Goal: Information Seeking & Learning: Check status

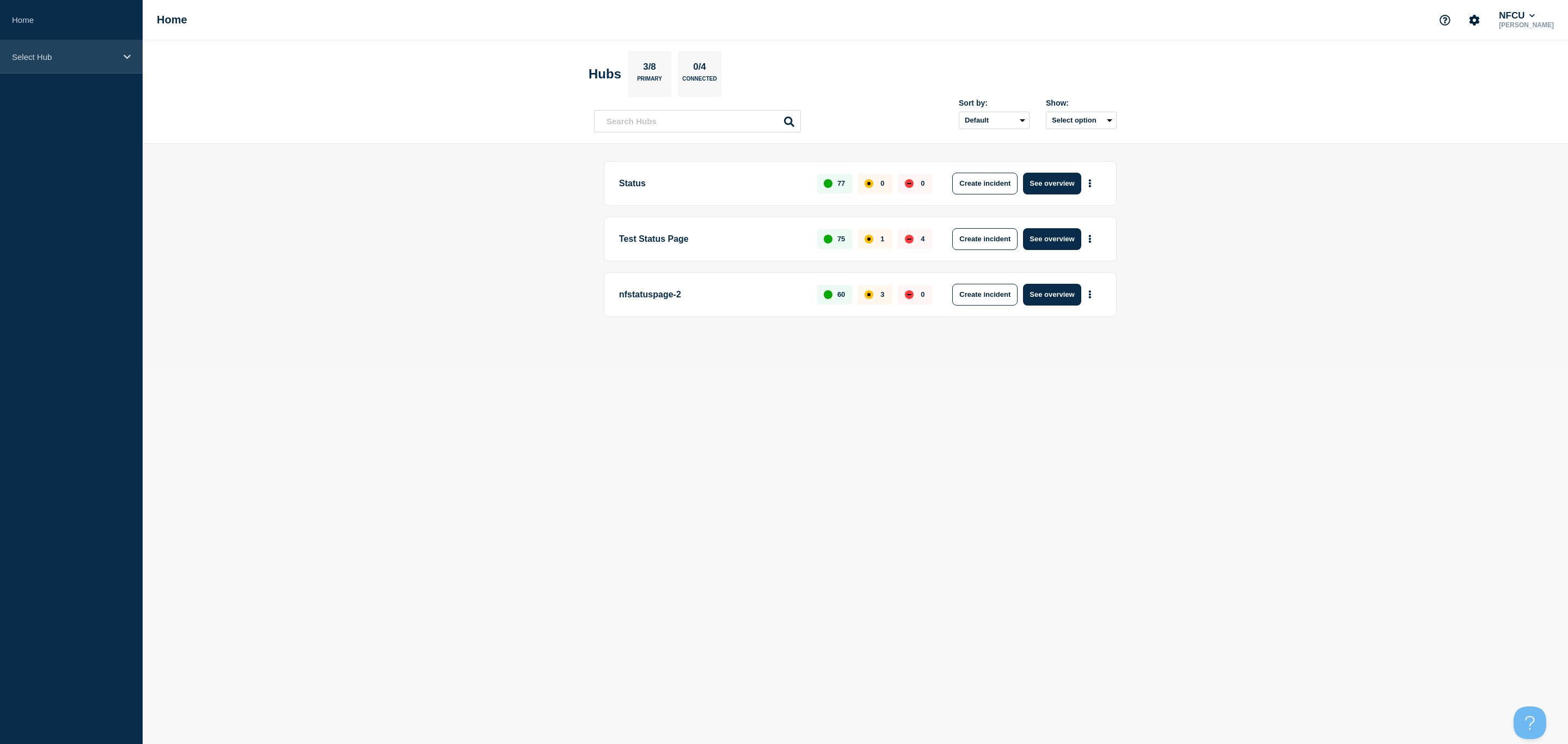
click at [109, 52] on p "Select Hub" at bounding box center [64, 57] width 105 height 9
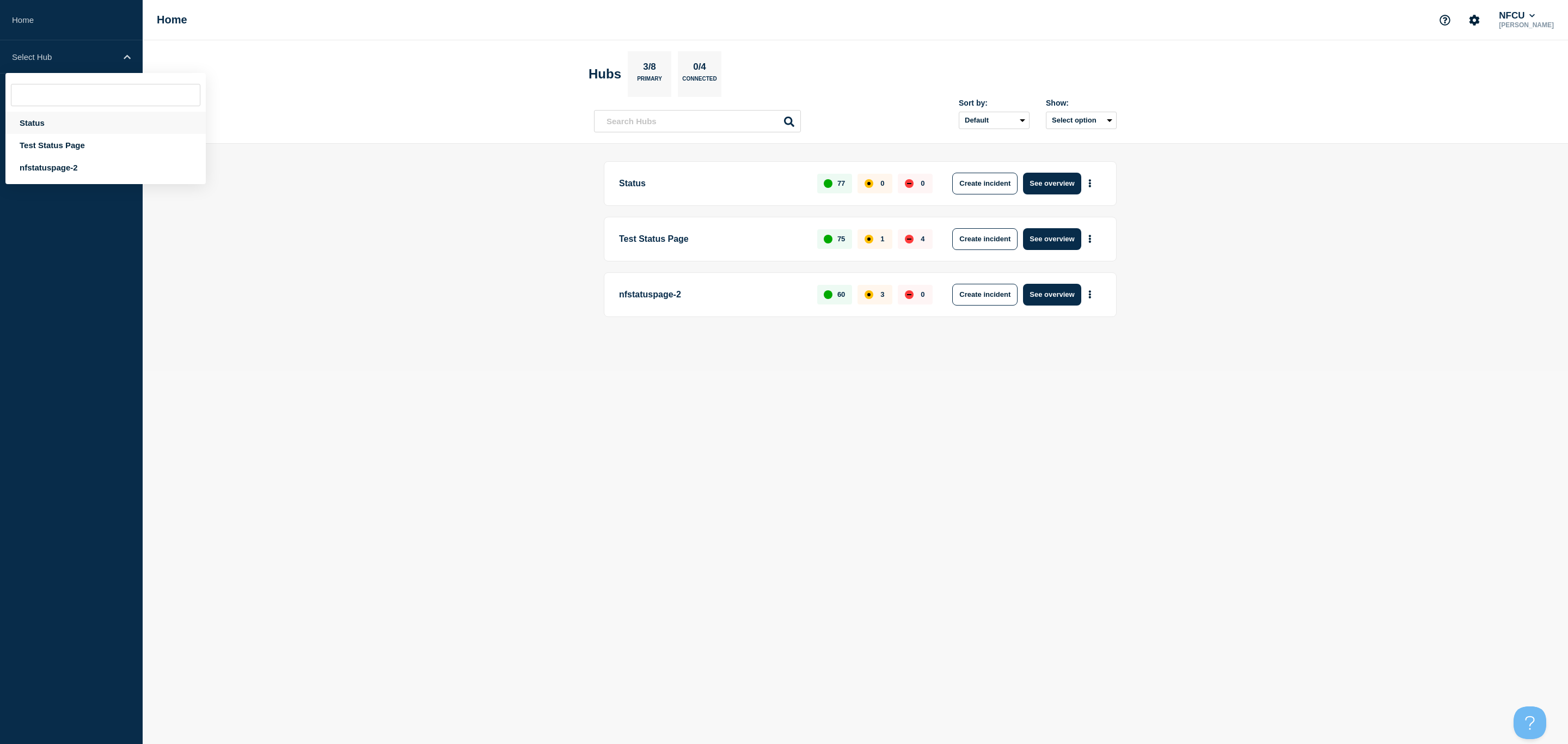
click at [44, 125] on div "Status" at bounding box center [105, 122] width 200 height 22
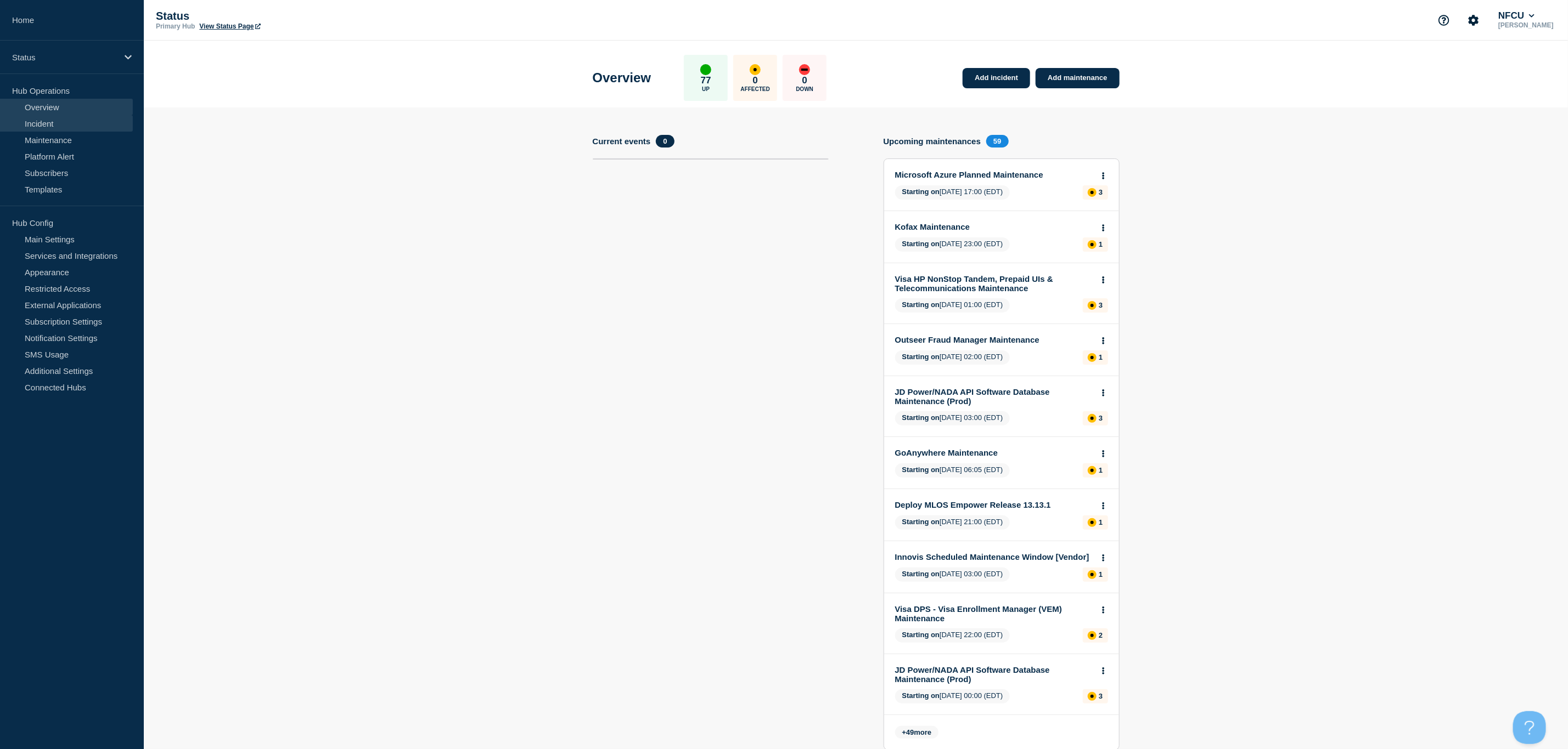
click at [39, 120] on link "Incident" at bounding box center [66, 123] width 133 height 16
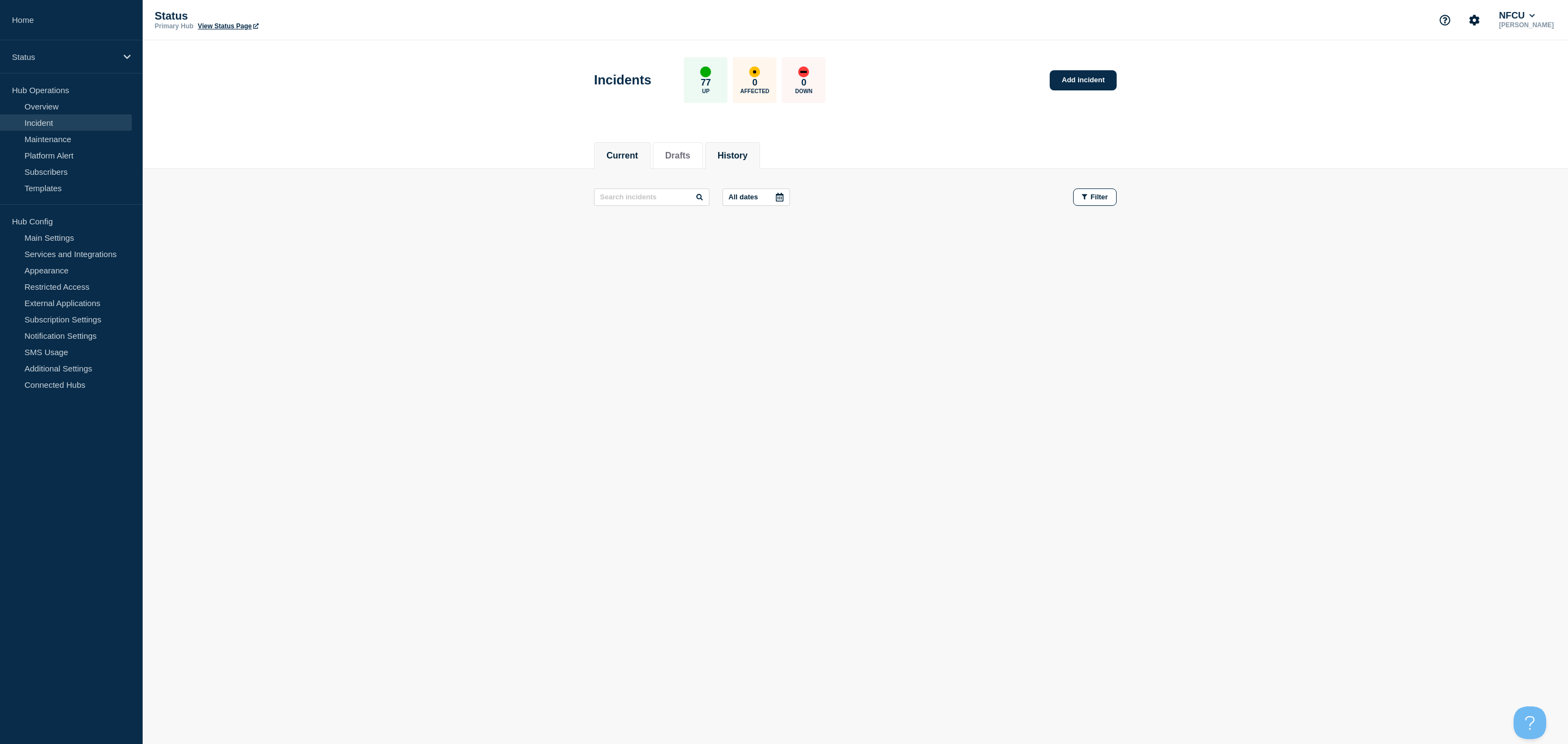
click at [748, 157] on button "History" at bounding box center [733, 156] width 30 height 10
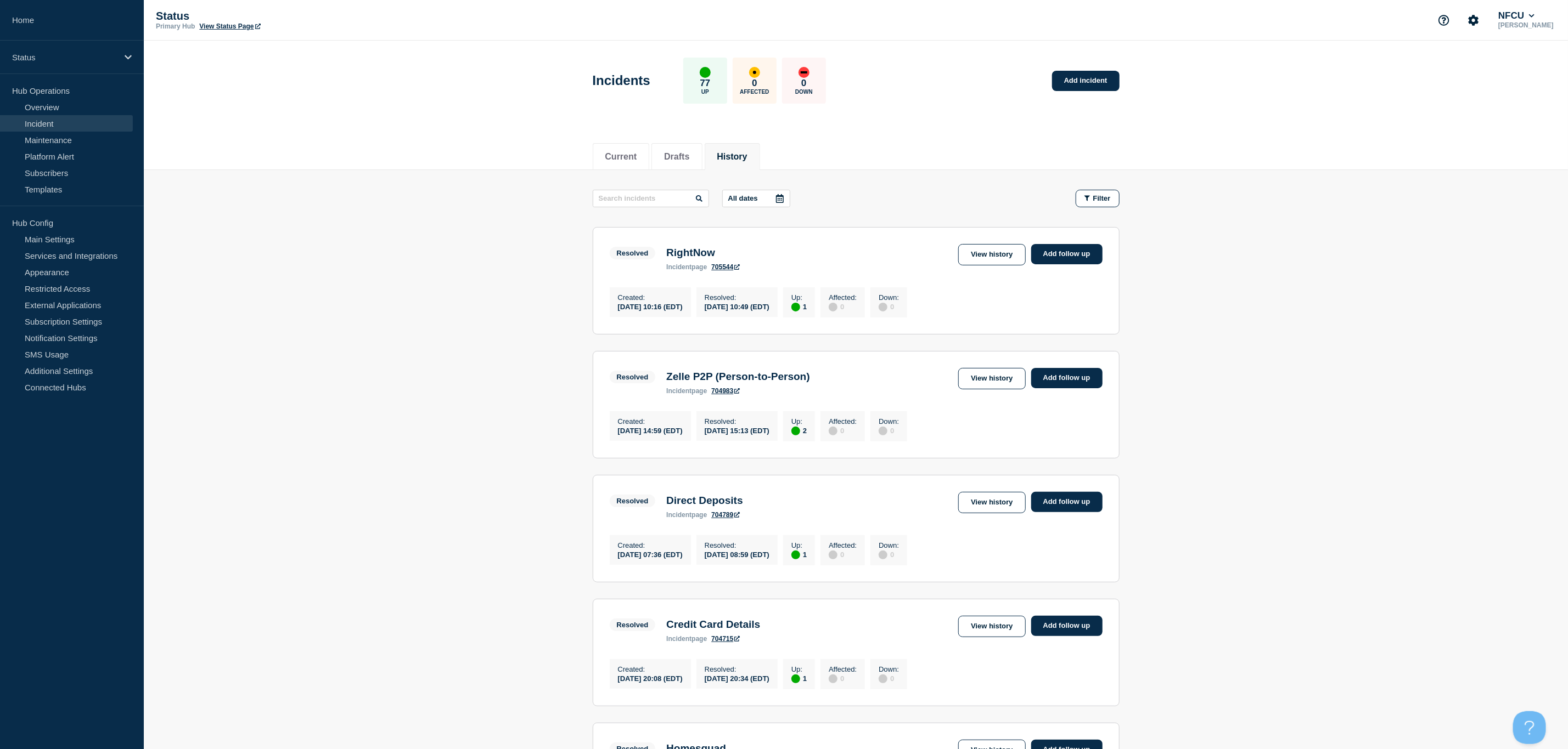
click at [782, 200] on icon at bounding box center [779, 198] width 9 height 9
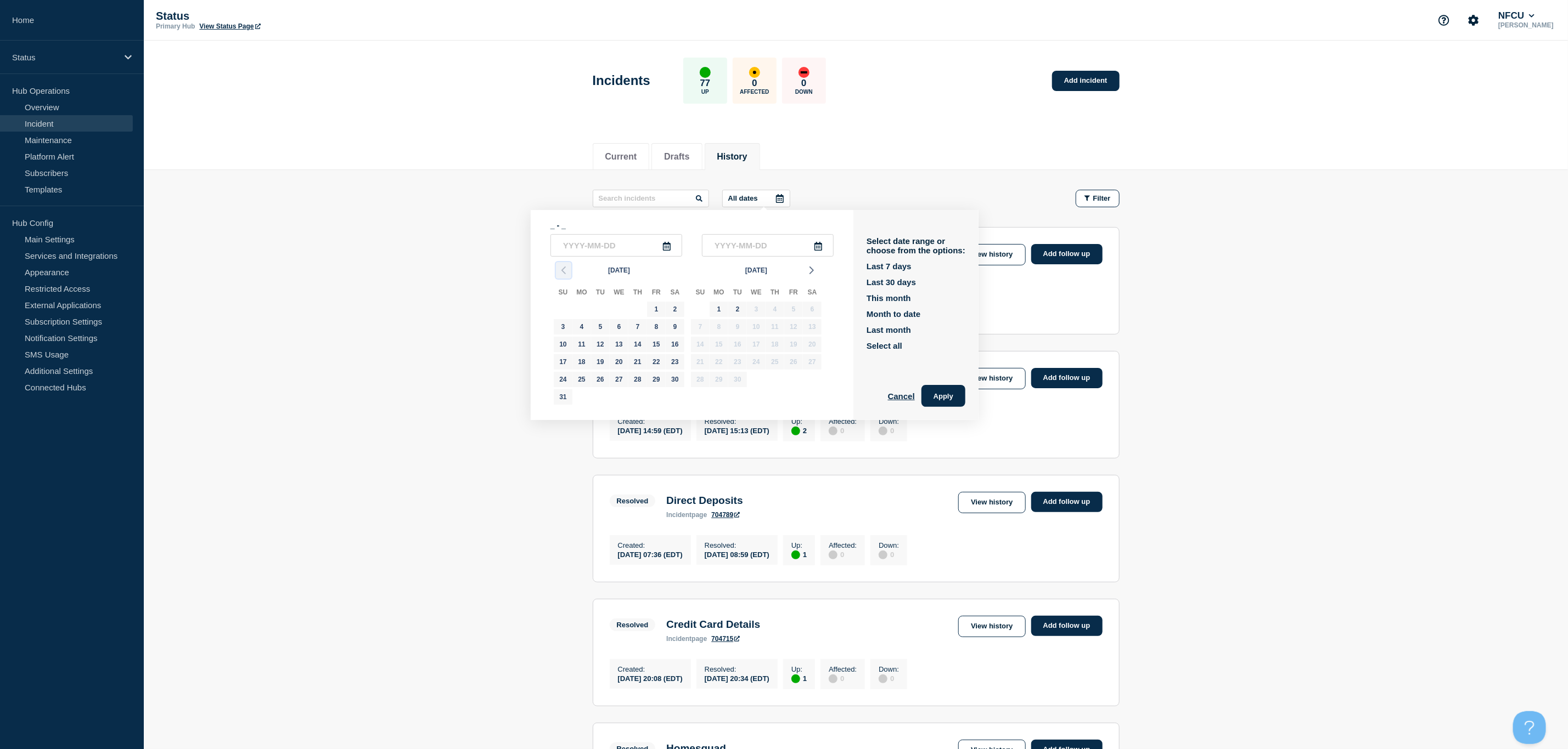
click at [560, 266] on icon "button" at bounding box center [563, 270] width 13 height 13
click at [562, 267] on icon "button" at bounding box center [563, 270] width 13 height 13
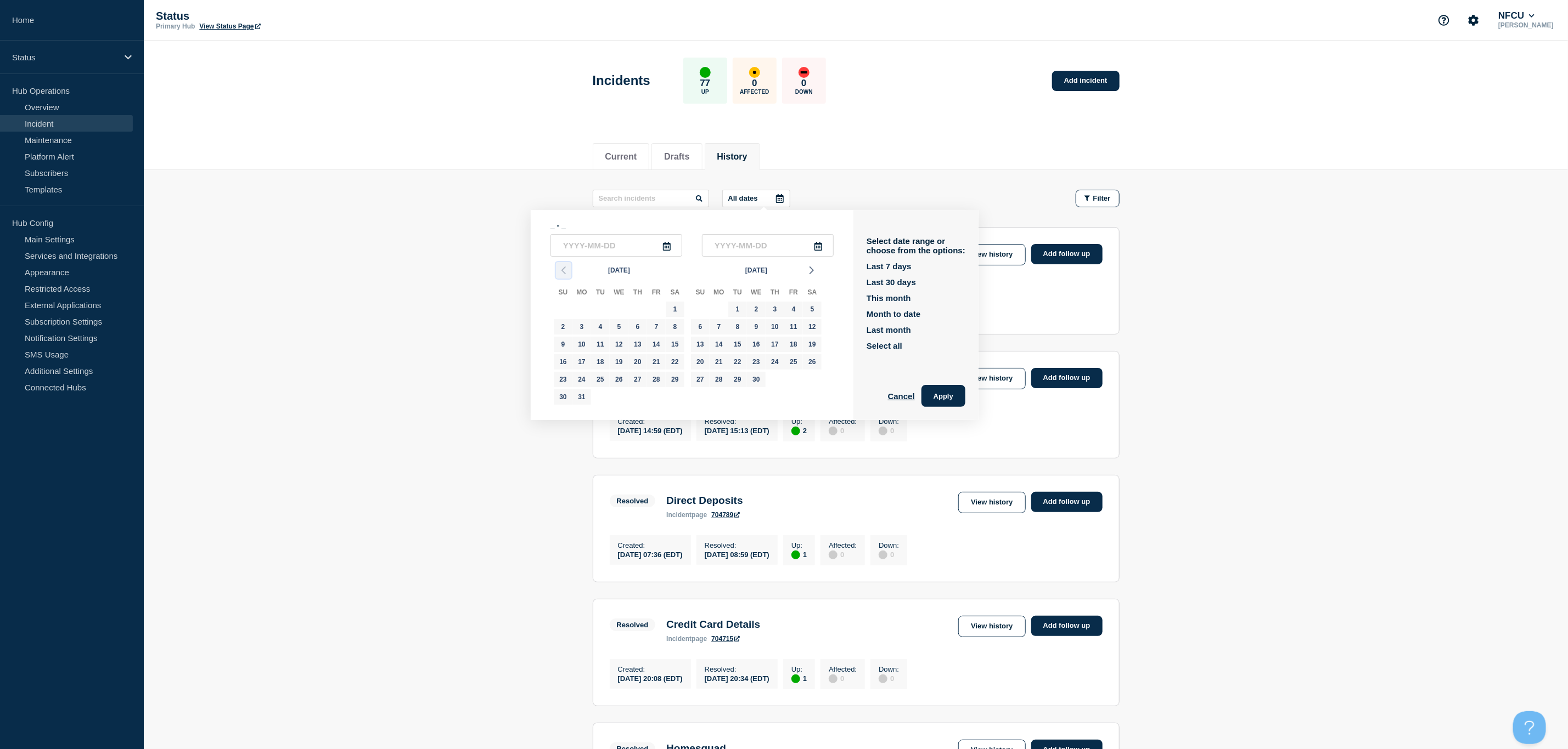
click at [562, 267] on icon "button" at bounding box center [563, 270] width 13 height 13
click at [581, 343] on div "13" at bounding box center [581, 345] width 16 height 16
type input "2025-01-13"
click at [787, 239] on input "text" at bounding box center [768, 245] width 132 height 22
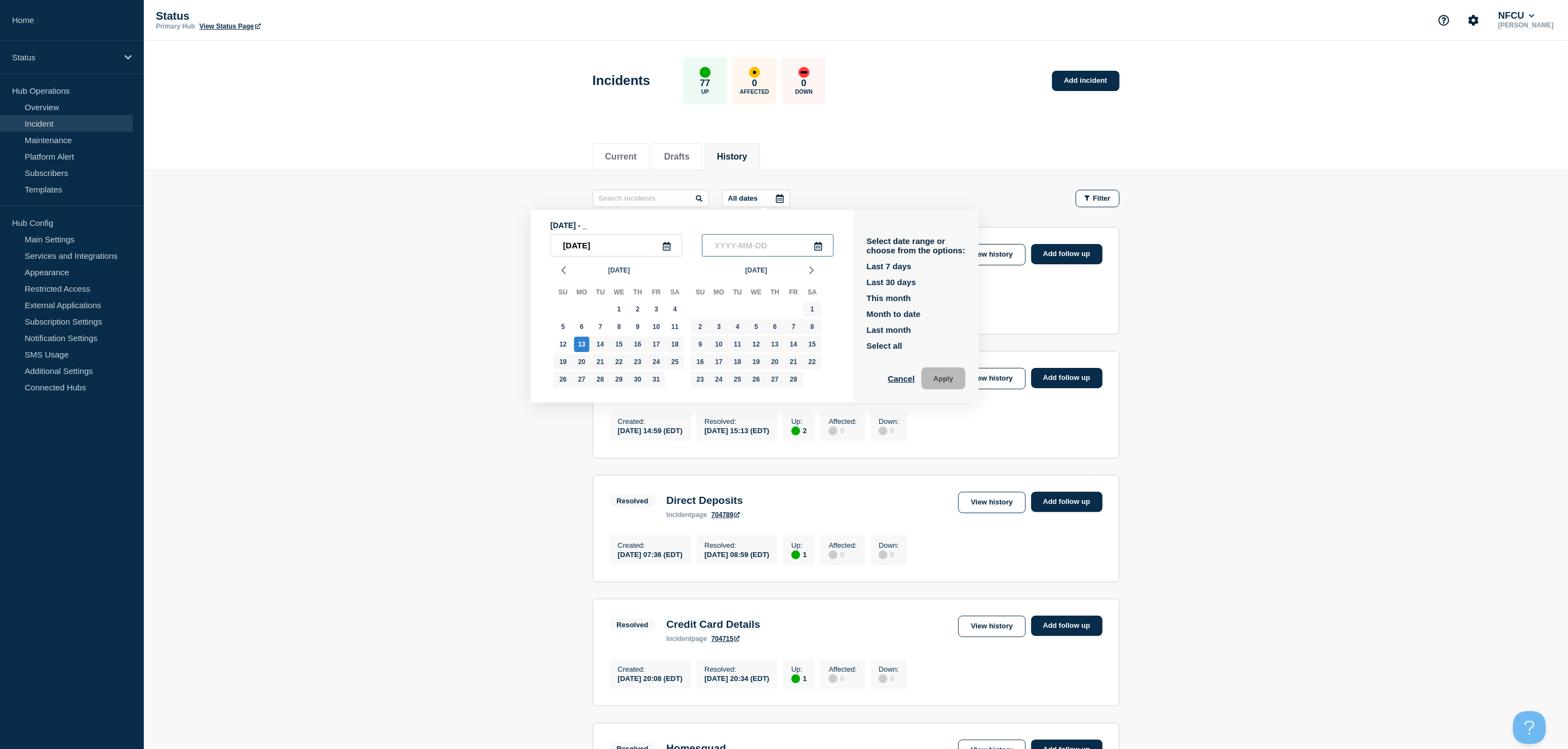
type input "____-__-__"
click at [585, 341] on div "13" at bounding box center [581, 345] width 16 height 16
type input "2025-01-13"
click at [961, 377] on button "Apply" at bounding box center [943, 379] width 44 height 22
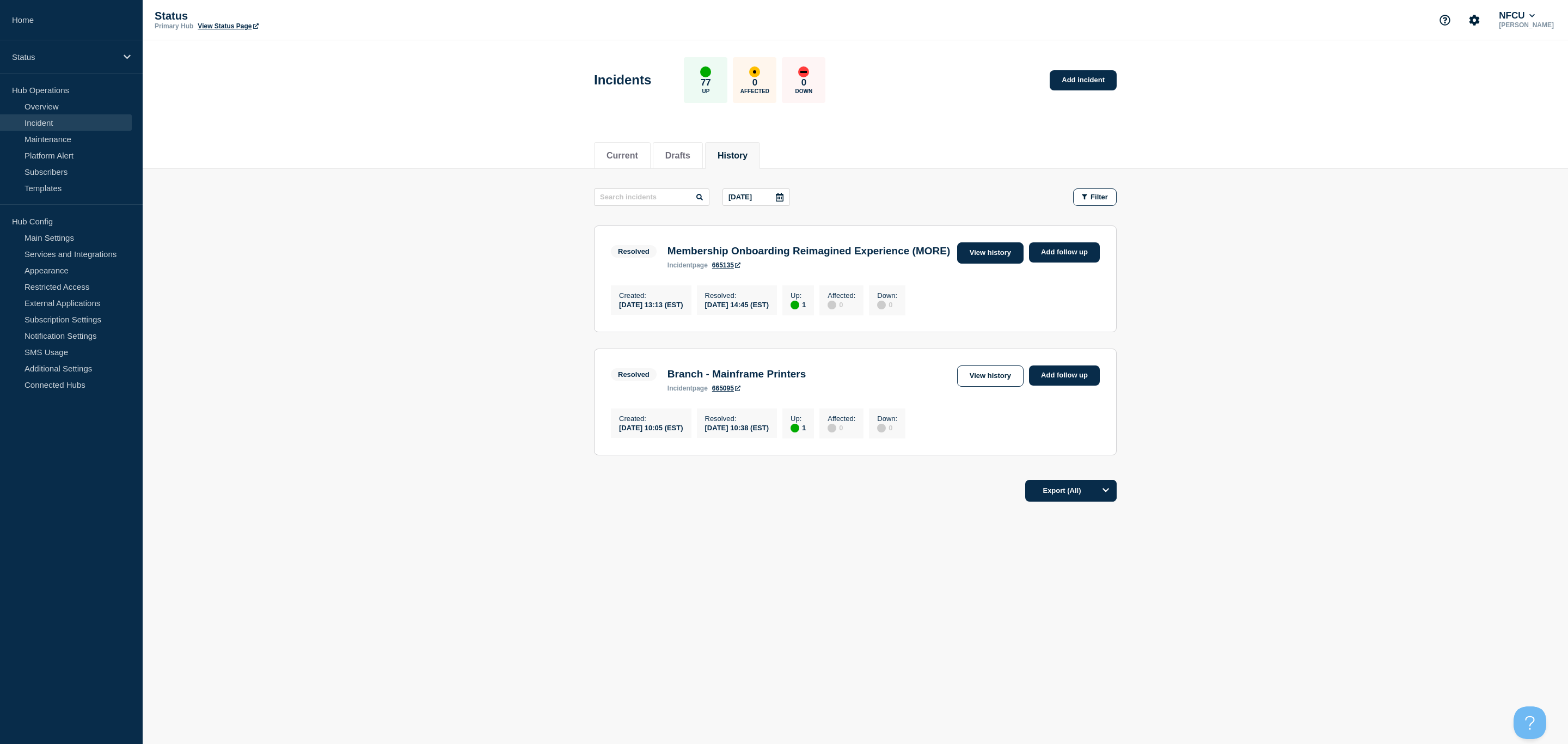
click at [984, 250] on link "View history" at bounding box center [990, 253] width 66 height 21
